Goal: Browse casually

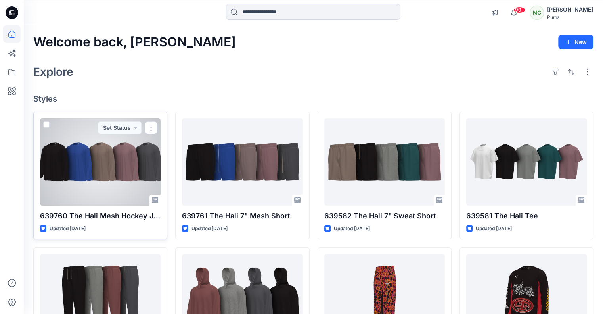
click at [121, 160] on div at bounding box center [100, 161] width 121 height 87
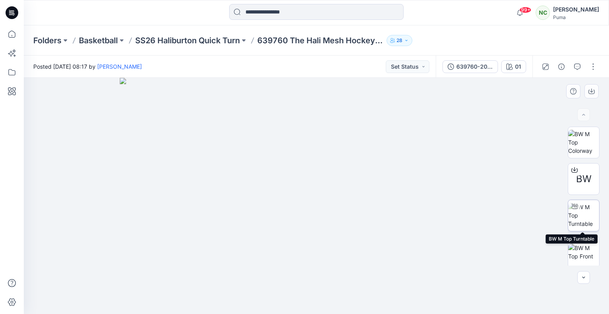
click at [585, 212] on img at bounding box center [583, 215] width 31 height 25
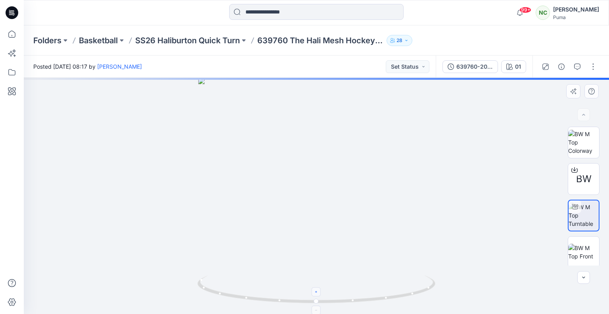
click at [317, 289] on icon at bounding box center [316, 291] width 5 height 5
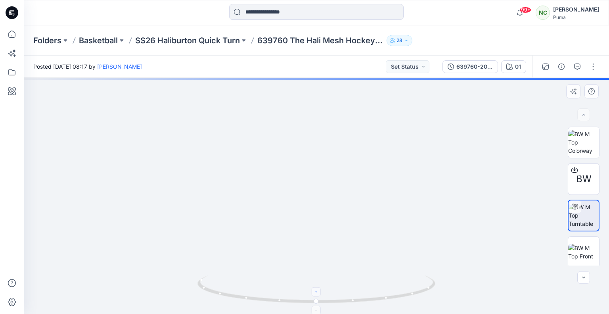
click at [317, 289] on icon at bounding box center [316, 291] width 5 height 5
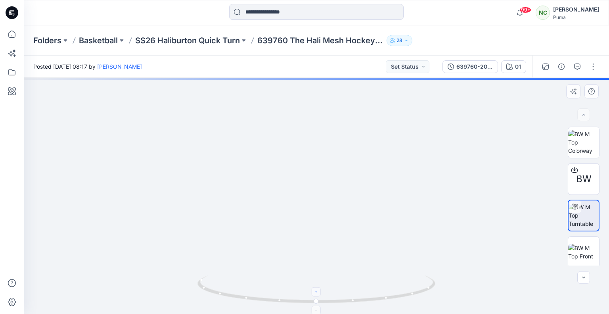
click at [317, 289] on icon at bounding box center [316, 291] width 5 height 5
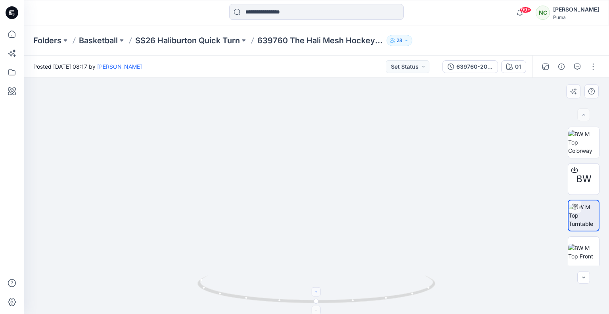
drag, startPoint x: 322, startPoint y: 210, endPoint x: 326, endPoint y: 299, distance: 89.7
click at [326, 299] on div at bounding box center [316, 196] width 585 height 236
click at [314, 294] on foreignobject at bounding box center [316, 291] width 9 height 9
click at [317, 291] on foreignobject at bounding box center [316, 291] width 9 height 9
